Goal: Transaction & Acquisition: Purchase product/service

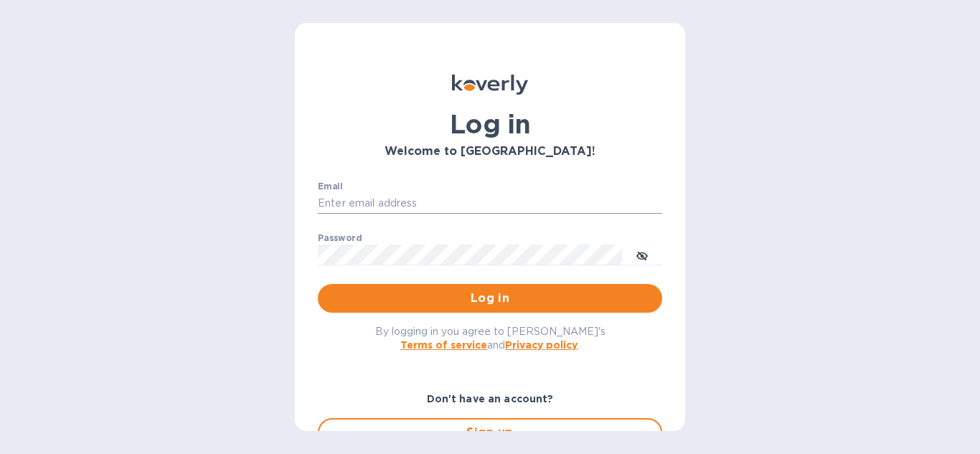
type input "[EMAIL_ADDRESS][DOMAIN_NAME]"
click at [529, 202] on input "remomfg@hotmail.com" at bounding box center [490, 204] width 345 height 22
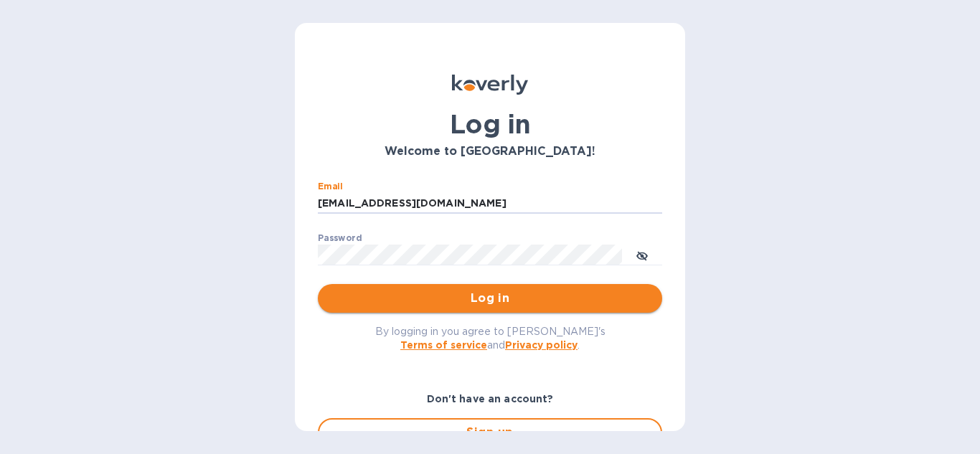
click at [576, 291] on span "Log in" at bounding box center [490, 298] width 322 height 17
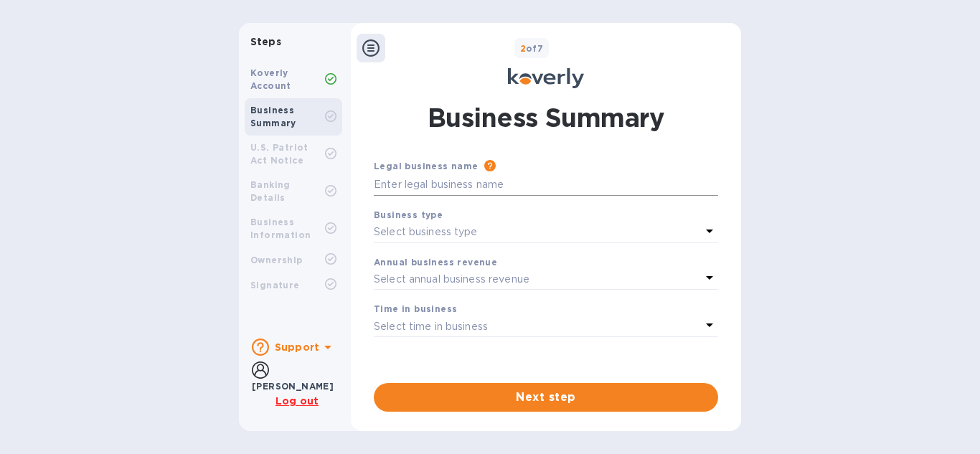
click at [488, 183] on input "text" at bounding box center [546, 185] width 345 height 22
type input "n"
click at [706, 232] on icon at bounding box center [709, 230] width 17 height 17
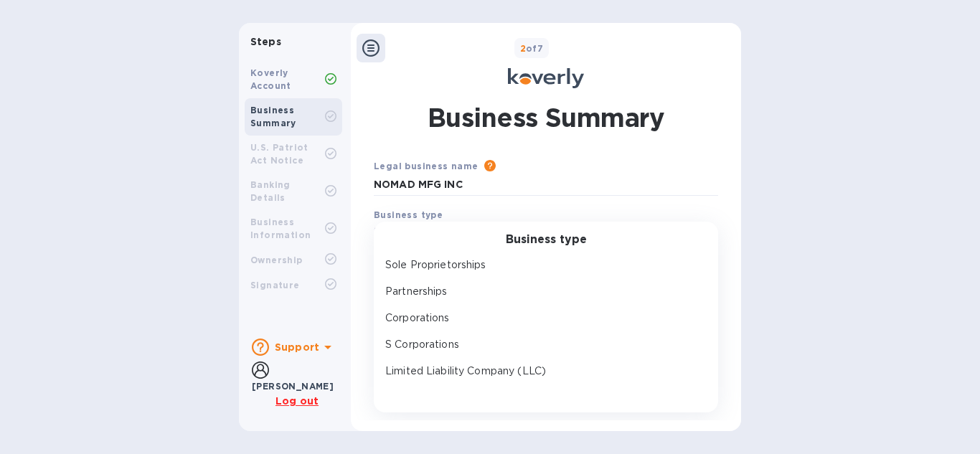
click at [811, 99] on div "Steps Koverly Account Business Summary U.S. Patriot Act Notice Banking Details …" at bounding box center [490, 227] width 980 height 408
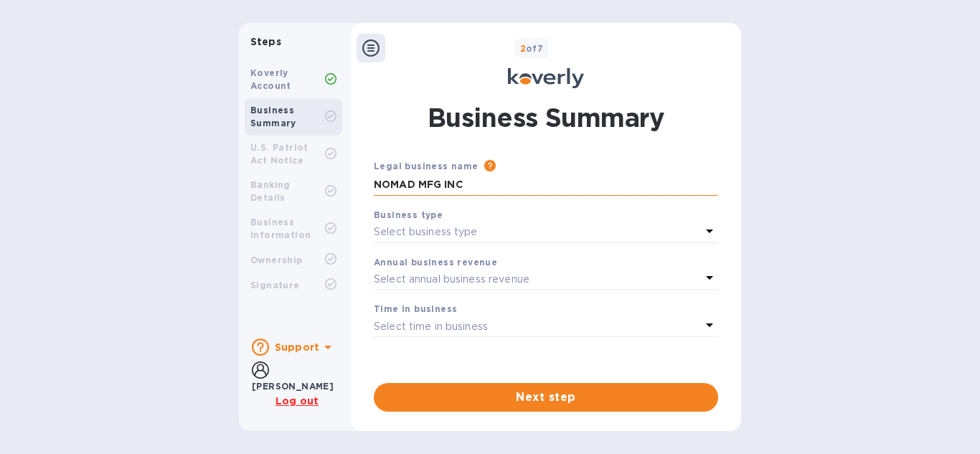
click at [472, 182] on input "NOMAD MFG INC" at bounding box center [546, 185] width 345 height 22
type input "N"
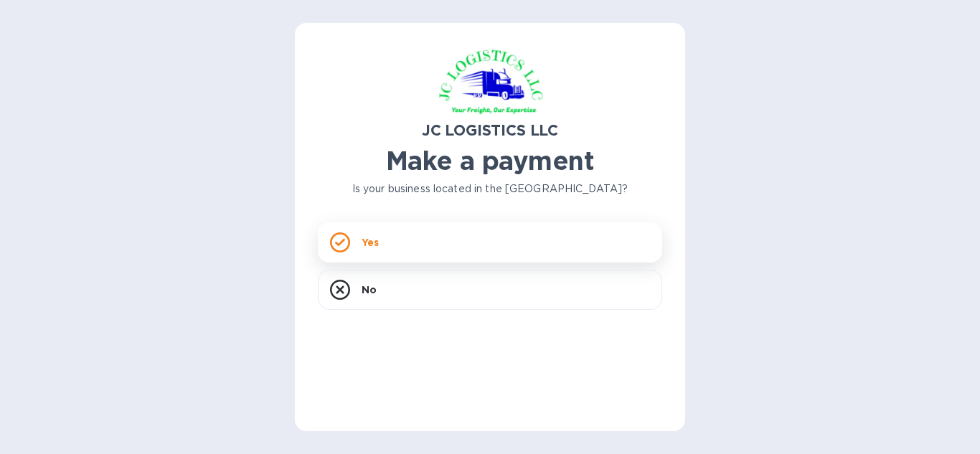
click at [410, 242] on div "Yes" at bounding box center [490, 242] width 345 height 40
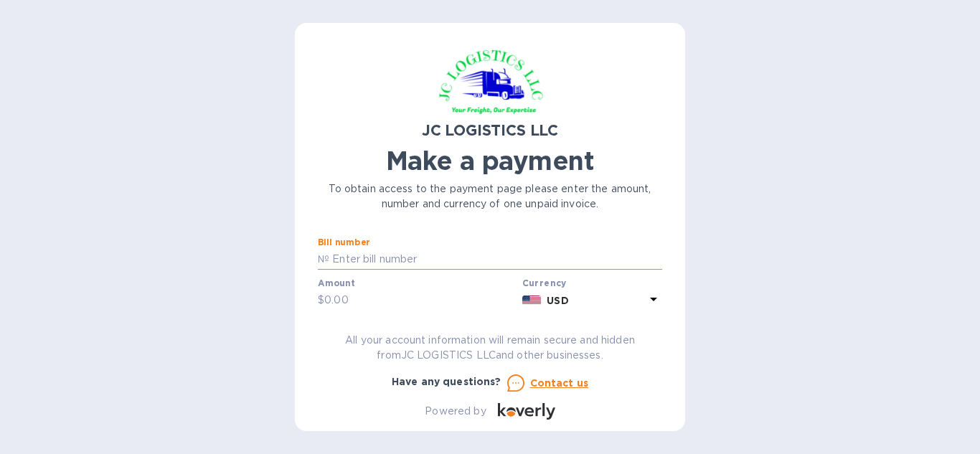
click at [462, 260] on input "text" at bounding box center [495, 260] width 333 height 22
type input "S25D005933/P"
click at [368, 301] on input "text" at bounding box center [420, 301] width 192 height 22
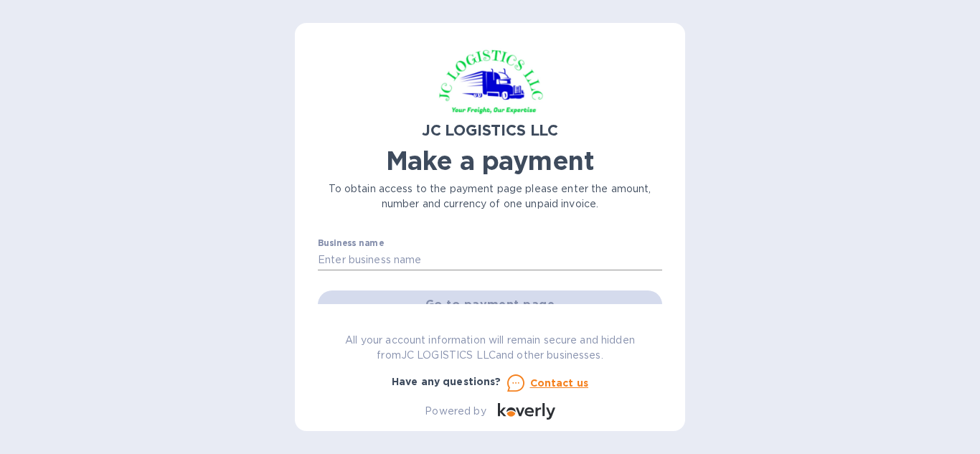
type input "50.00"
click at [445, 263] on input "text" at bounding box center [490, 261] width 345 height 22
type input "NOMAD MANUFACTURING INC"
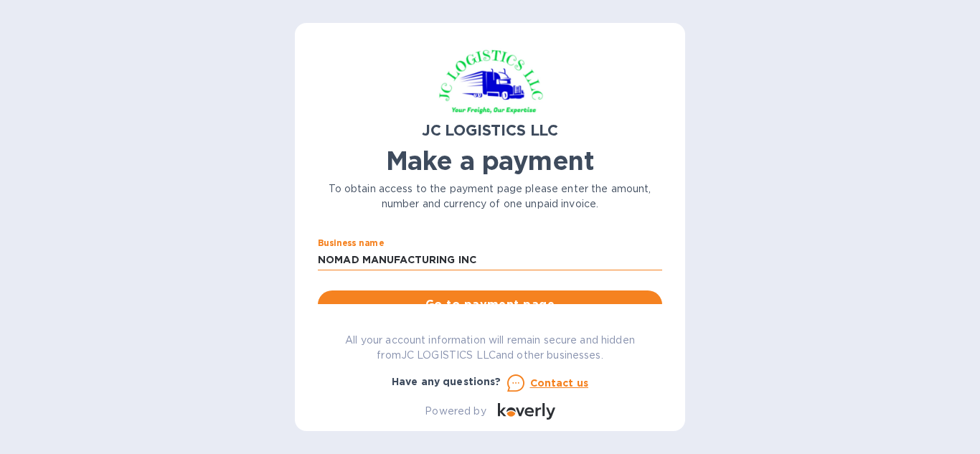
scroll to position [149, 0]
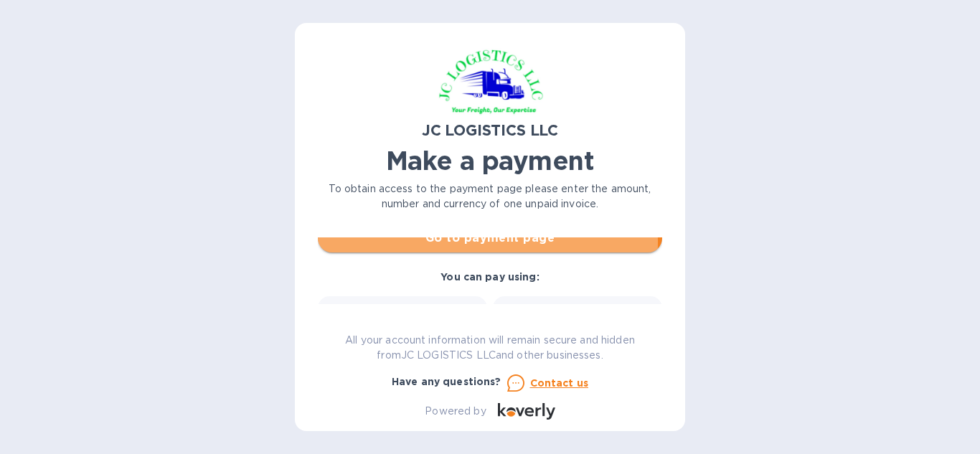
click at [482, 242] on span "Go to payment page" at bounding box center [490, 238] width 322 height 17
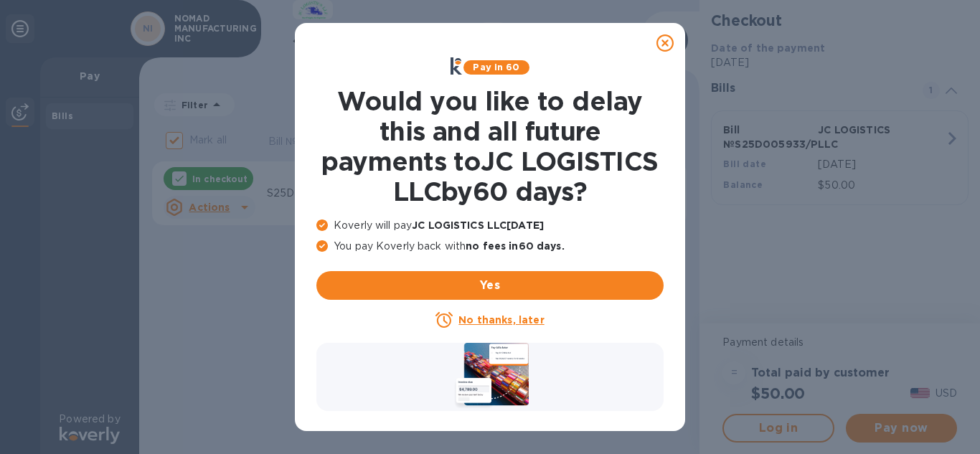
click at [665, 39] on icon at bounding box center [665, 42] width 17 height 17
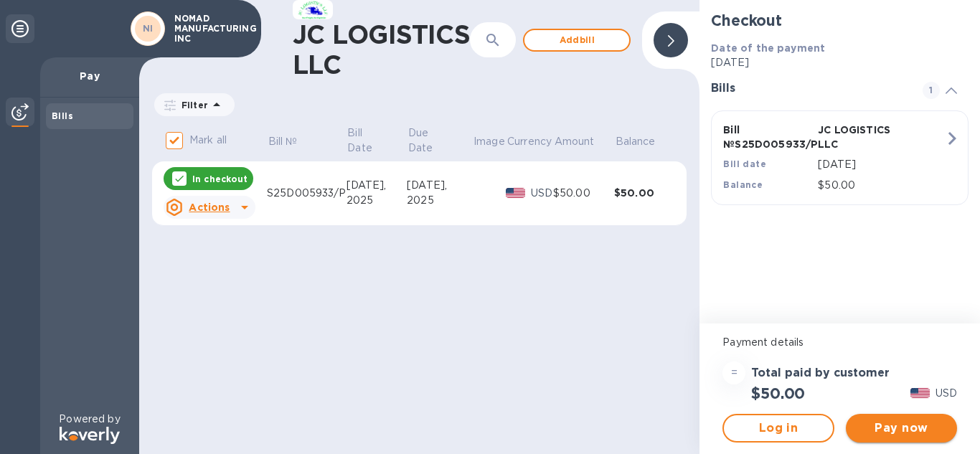
click at [896, 422] on span "Pay now" at bounding box center [902, 428] width 88 height 17
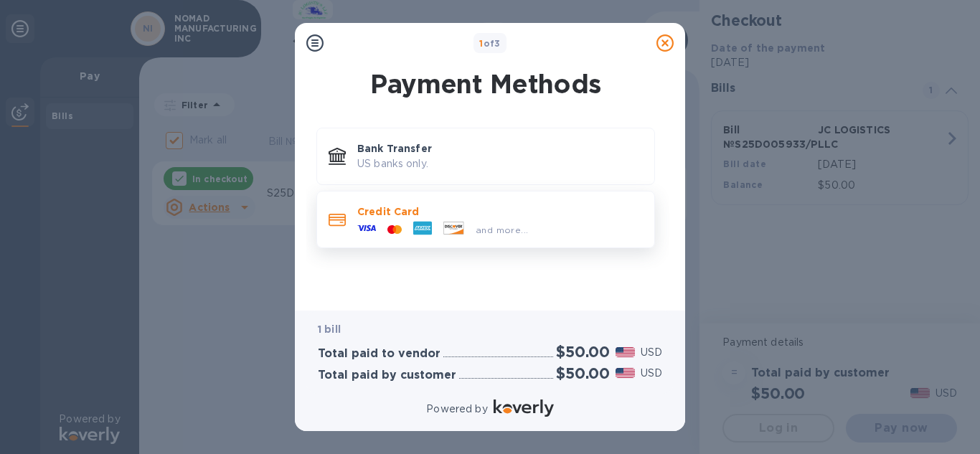
click at [367, 213] on p "Credit Card" at bounding box center [500, 212] width 286 height 14
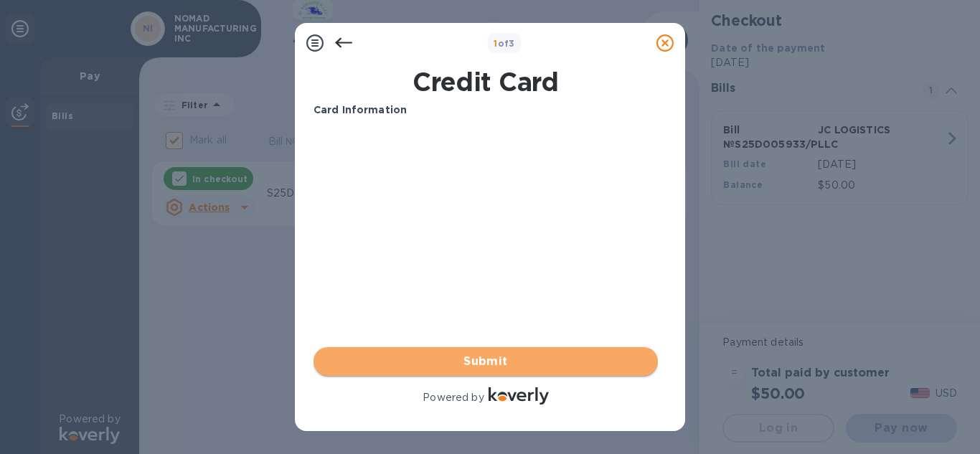
click at [489, 357] on span "Submit" at bounding box center [486, 361] width 322 height 17
